Goal: Check status: Check status

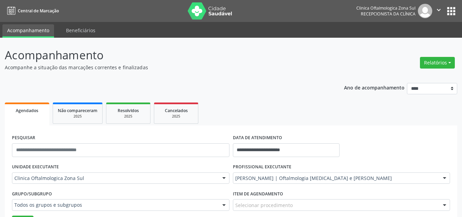
scroll to position [263, 0]
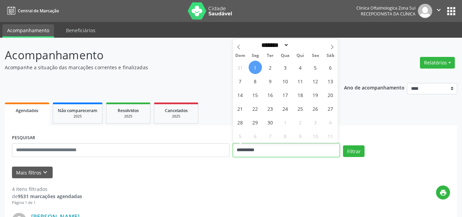
click at [257, 152] on input "**********" at bounding box center [286, 150] width 107 height 14
click at [252, 67] on span "1" at bounding box center [255, 67] width 13 height 13
type input "**********"
click at [269, 68] on span "2" at bounding box center [270, 67] width 13 height 13
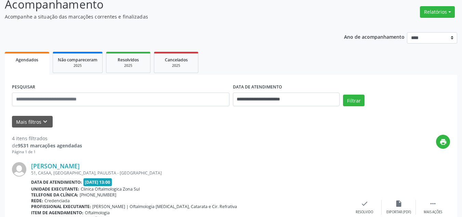
scroll to position [103, 0]
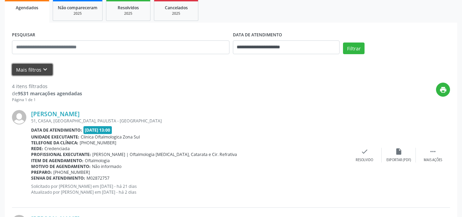
click at [45, 73] on icon "keyboard_arrow_down" at bounding box center [45, 70] width 8 height 8
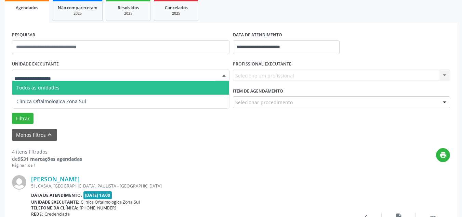
click at [49, 89] on span "Todos as unidades" at bounding box center [37, 87] width 43 height 7
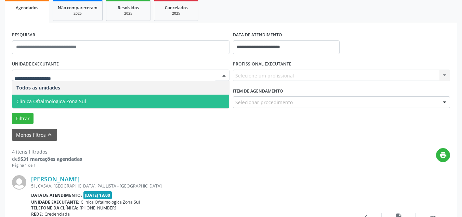
click at [60, 103] on span "Clinica Oftalmologica Zona Sul" at bounding box center [51, 101] width 70 height 7
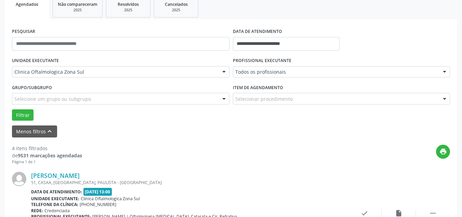
scroll to position [107, 0]
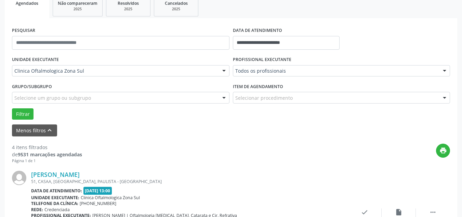
click at [338, 30] on div "DATA DE ATENDIMENTO" at bounding box center [286, 30] width 107 height 11
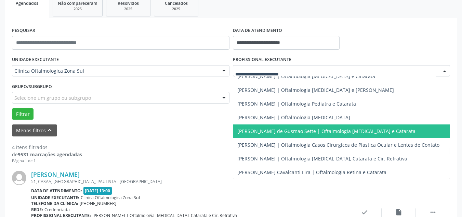
scroll to position [67, 0]
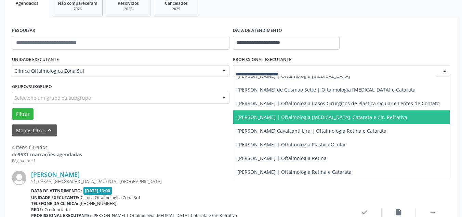
click at [269, 114] on span "[PERSON_NAME] | Oftalmologia [MEDICAL_DATA], Catarata e Cir. Refrativa" at bounding box center [322, 117] width 170 height 7
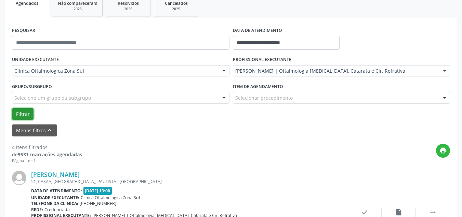
click at [17, 109] on button "Filtrar" at bounding box center [23, 114] width 22 height 12
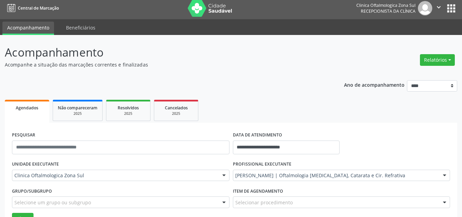
scroll to position [0, 0]
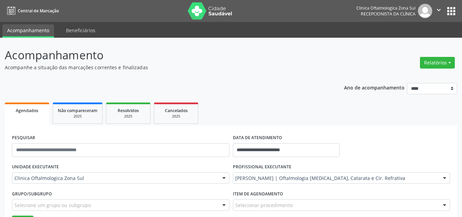
click at [439, 10] on icon "" at bounding box center [439, 10] width 8 height 8
click at [413, 40] on link "Sair" at bounding box center [421, 42] width 47 height 10
